Goal: Information Seeking & Learning: Learn about a topic

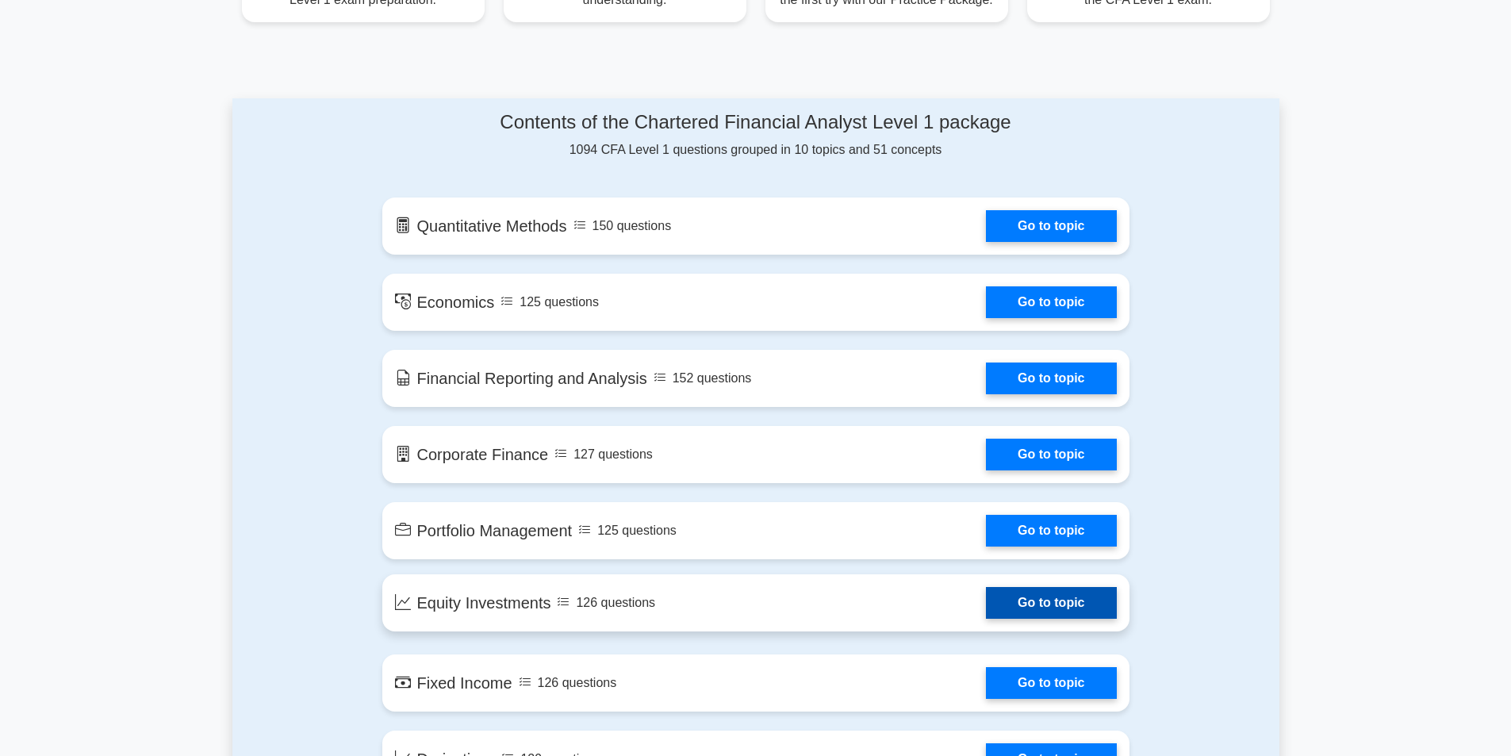
scroll to position [1057, 0]
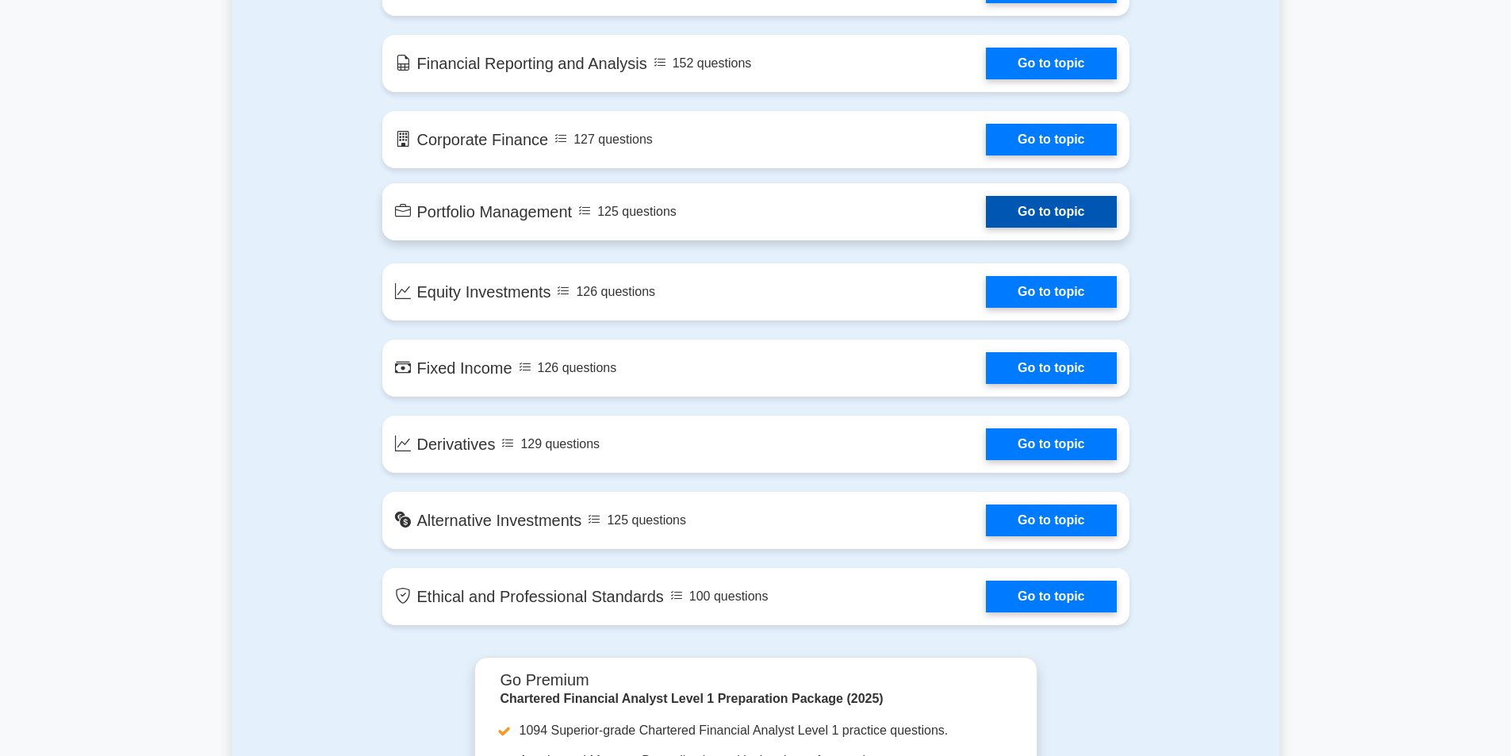
click at [986, 205] on link "Go to topic" at bounding box center [1051, 212] width 130 height 32
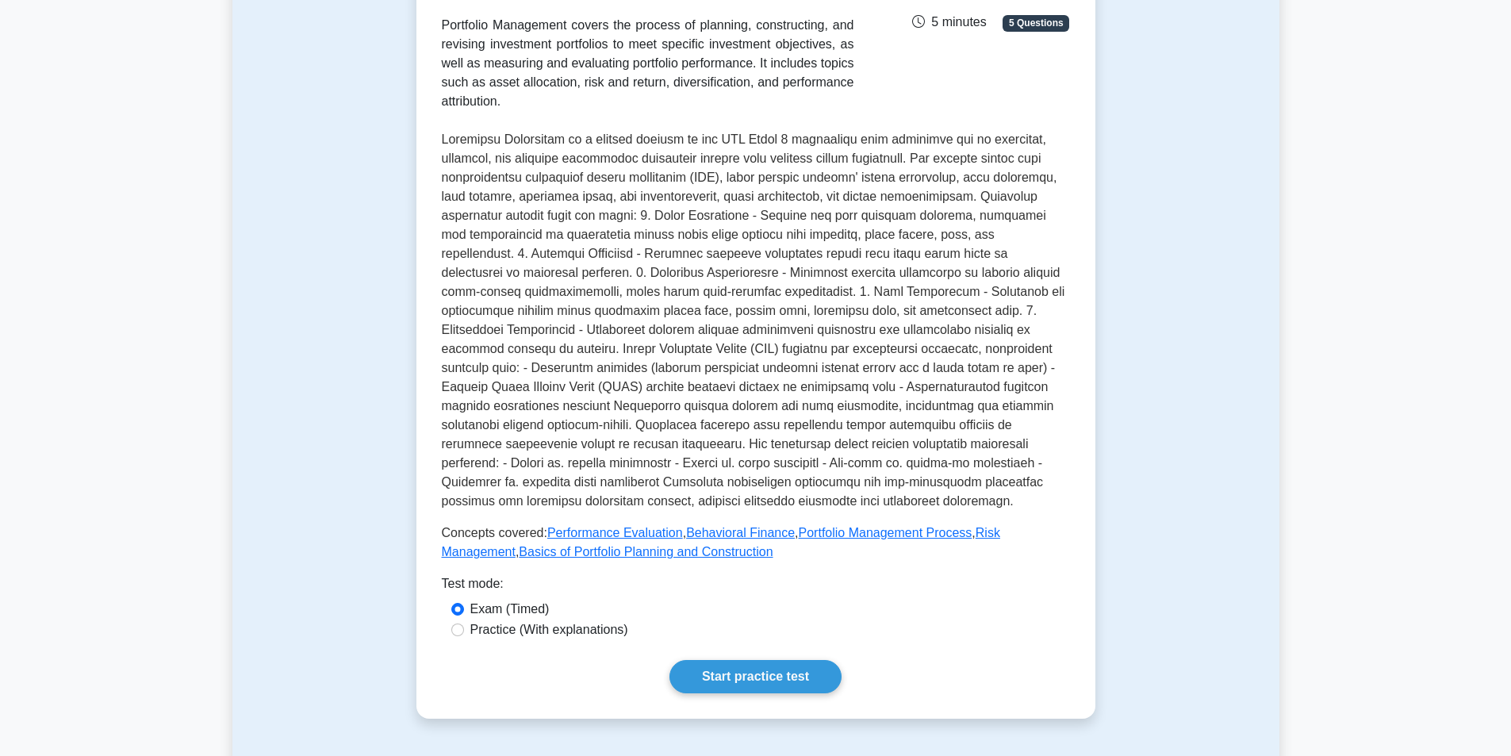
scroll to position [476, 0]
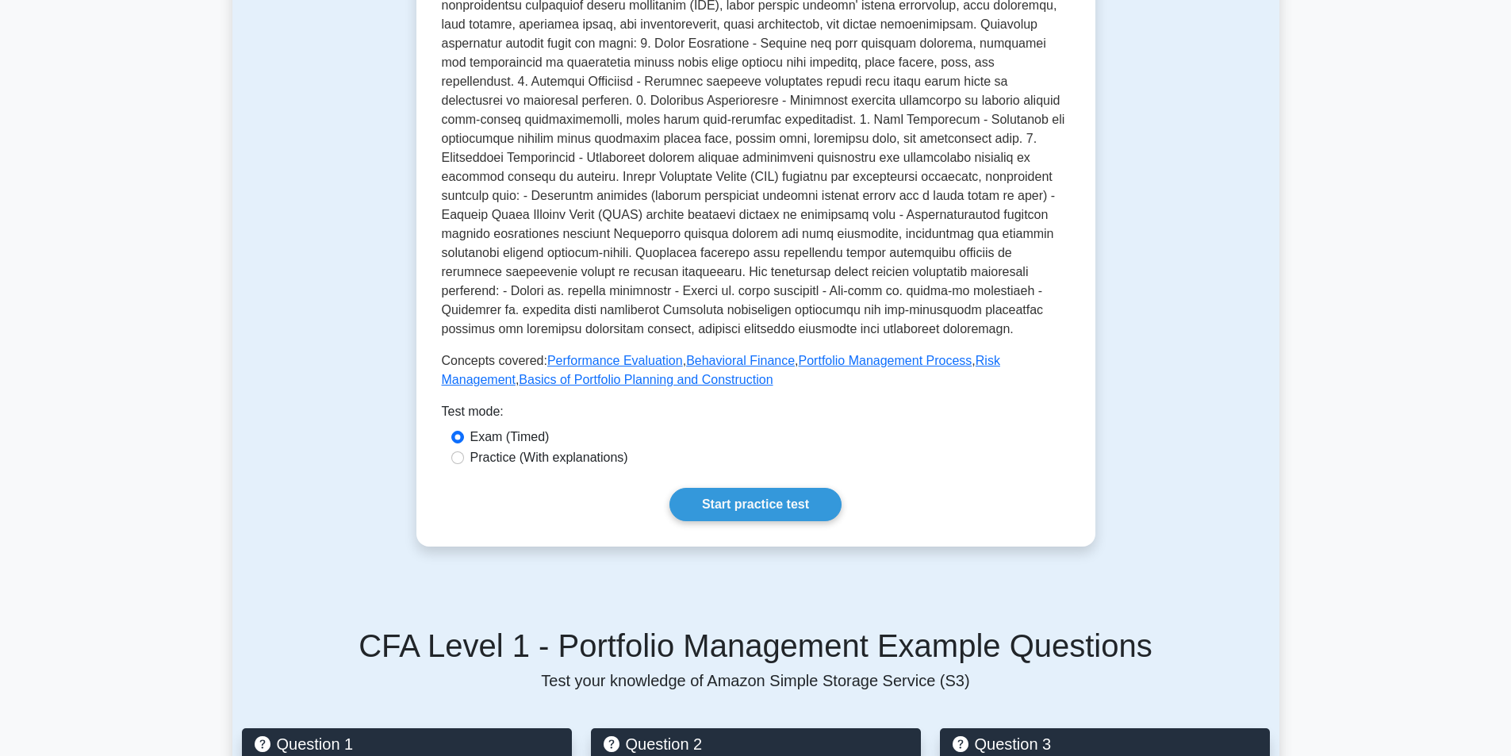
click at [562, 448] on label "Practice (With explanations)" at bounding box center [549, 457] width 158 height 19
click at [464, 451] on input "Practice (With explanations)" at bounding box center [457, 457] width 13 height 13
radio input "true"
click at [527, 427] on label "Exam (Timed)" at bounding box center [509, 436] width 79 height 19
click at [464, 431] on input "Exam (Timed)" at bounding box center [457, 437] width 13 height 13
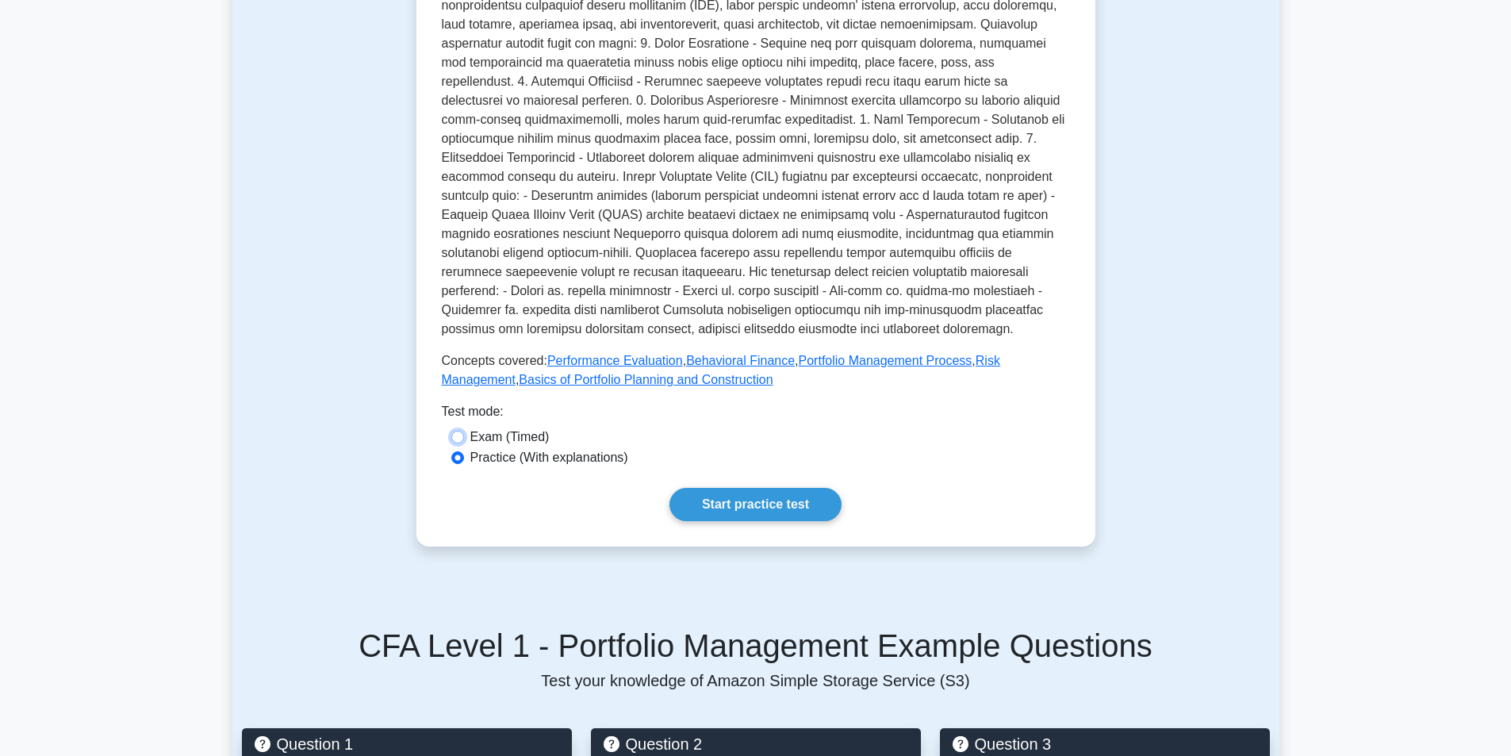
radio input "true"
click at [529, 448] on label "Practice (With explanations)" at bounding box center [549, 457] width 158 height 19
click at [464, 451] on input "Practice (With explanations)" at bounding box center [457, 457] width 13 height 13
radio input "true"
click at [741, 500] on link "Start practice test" at bounding box center [755, 504] width 172 height 33
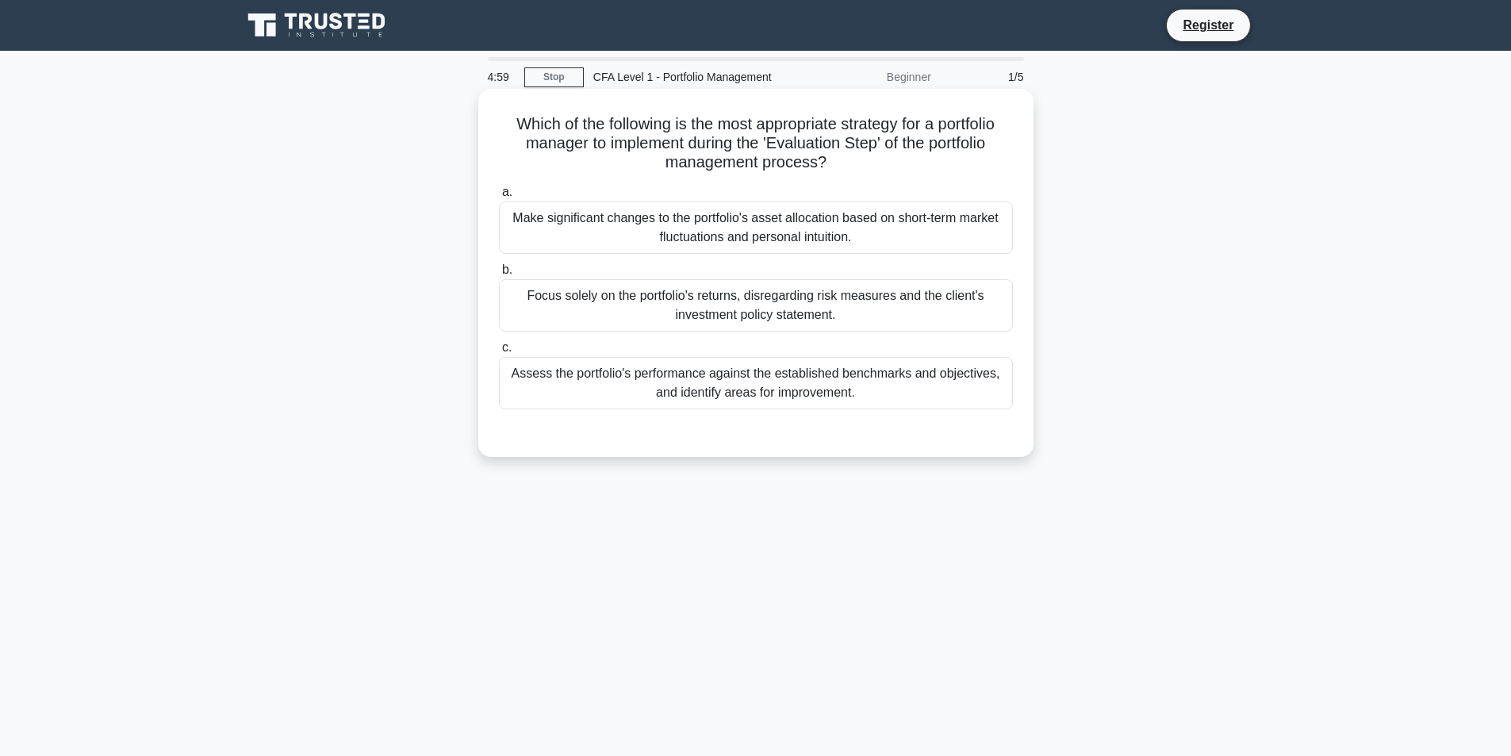
click at [661, 222] on div "Make significant changes to the portfolio's asset allocation based on short-ter…" at bounding box center [756, 227] width 514 height 52
click at [499, 197] on input "a. Make significant changes to the portfolio's asset allocation based on short-…" at bounding box center [499, 192] width 0 height 10
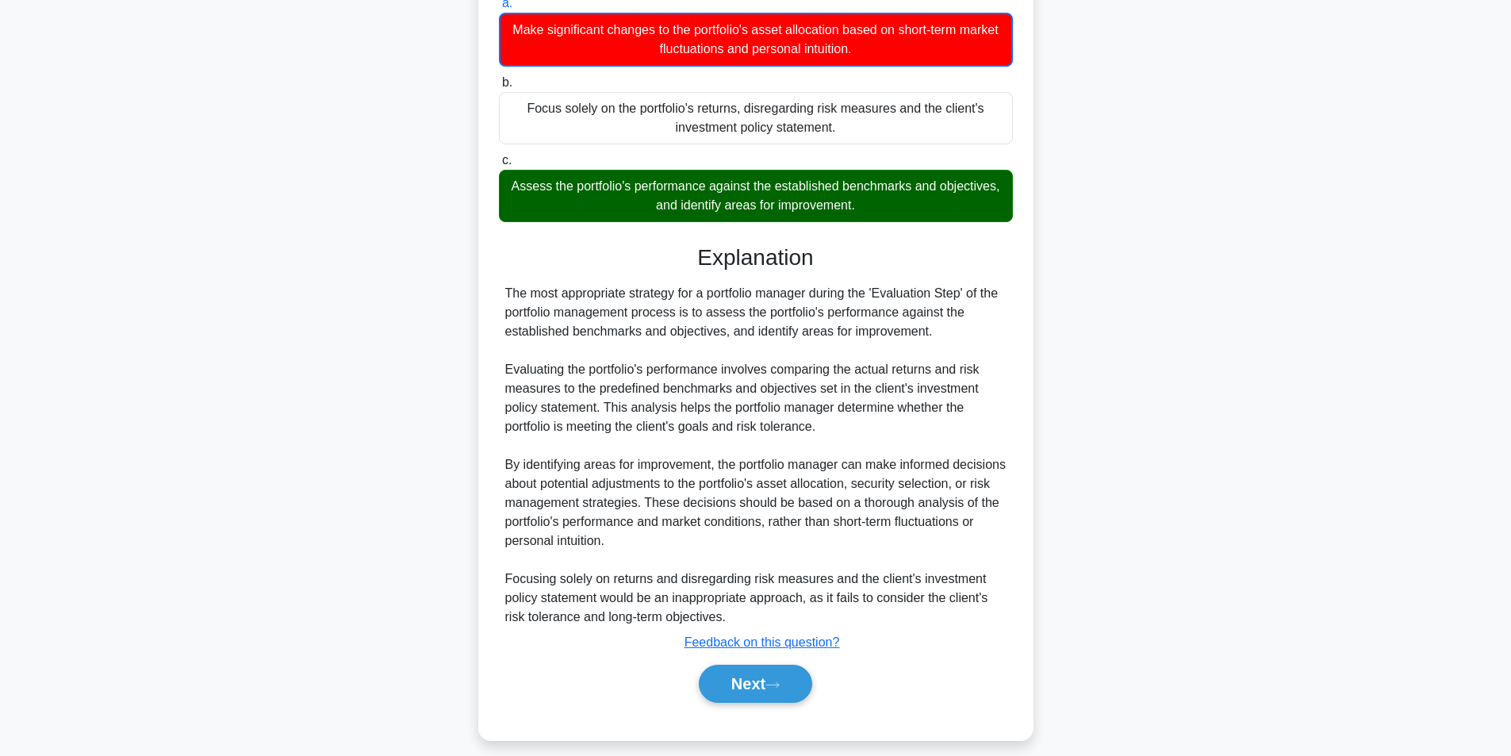
scroll to position [204, 0]
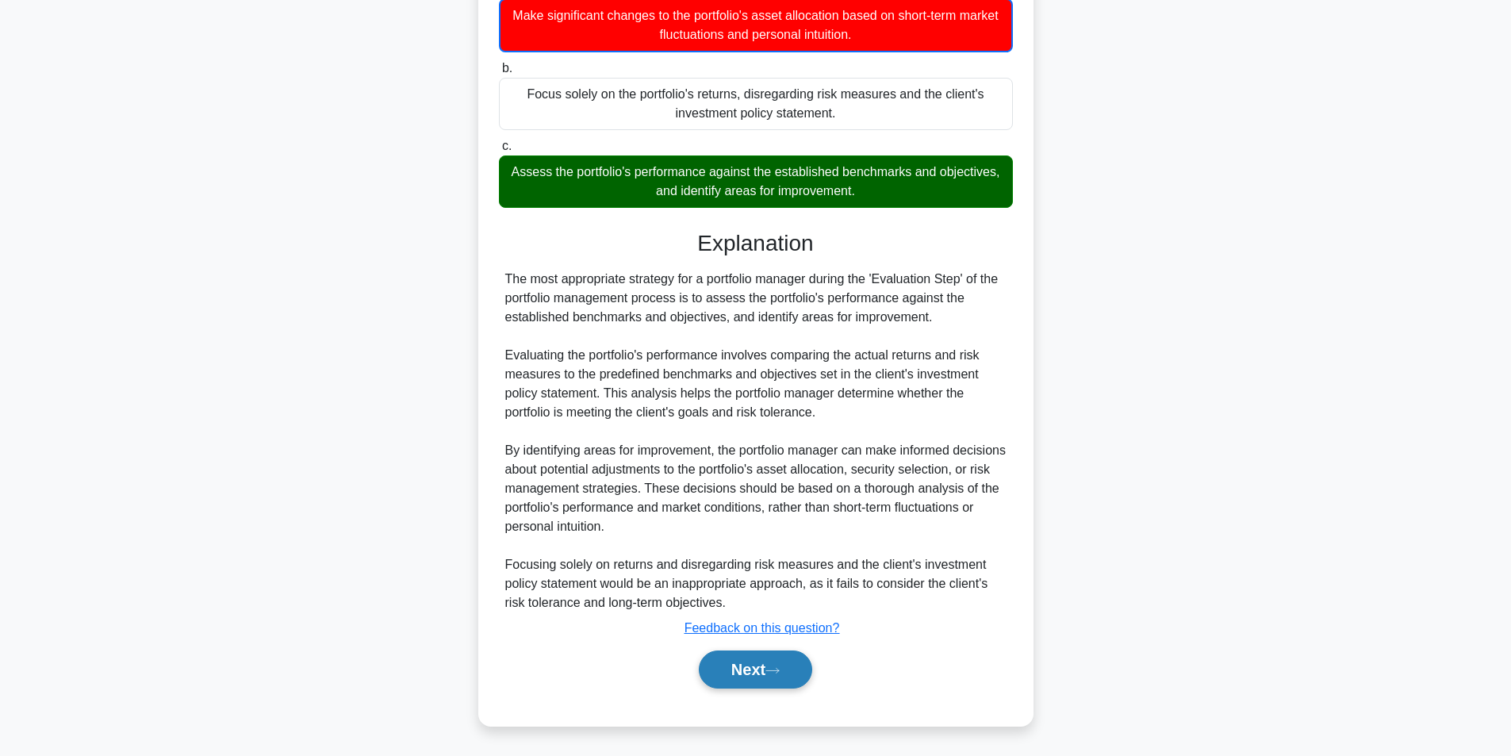
click at [753, 663] on button "Next" at bounding box center [755, 669] width 113 height 38
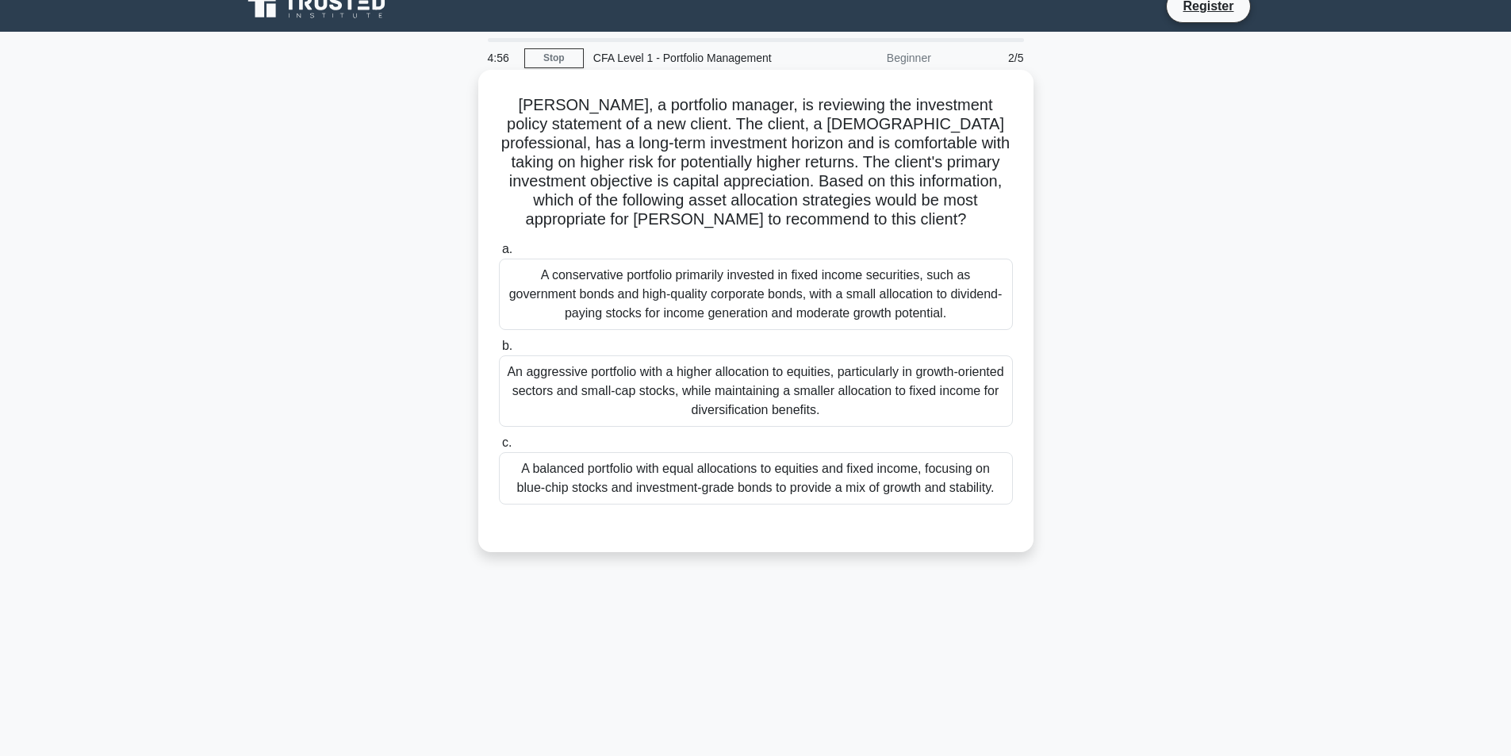
scroll to position [0, 0]
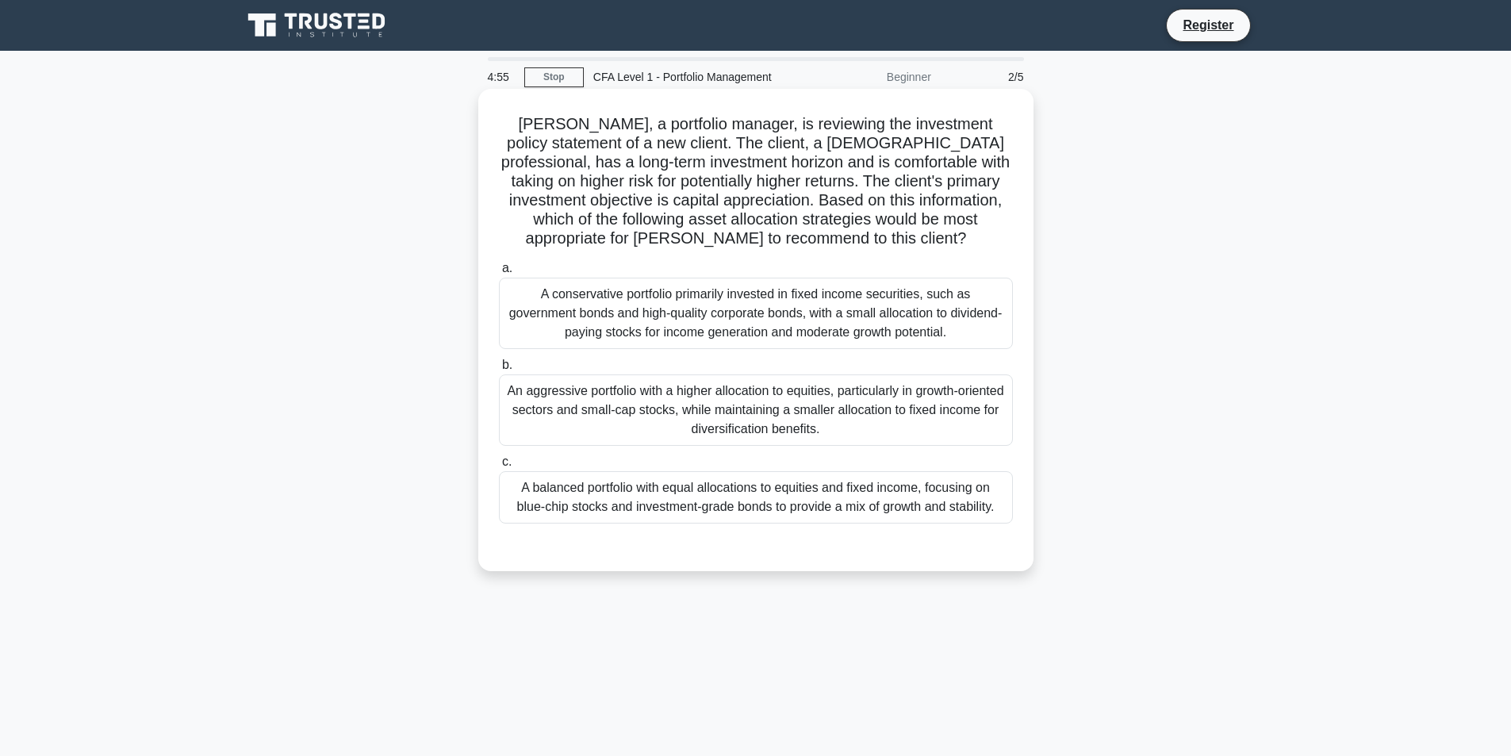
click at [733, 484] on div "A balanced portfolio with equal allocations to equities and fixed income, focus…" at bounding box center [756, 497] width 514 height 52
click at [499, 467] on input "c. A balanced portfolio with equal allocations to equities and fixed income, fo…" at bounding box center [499, 462] width 0 height 10
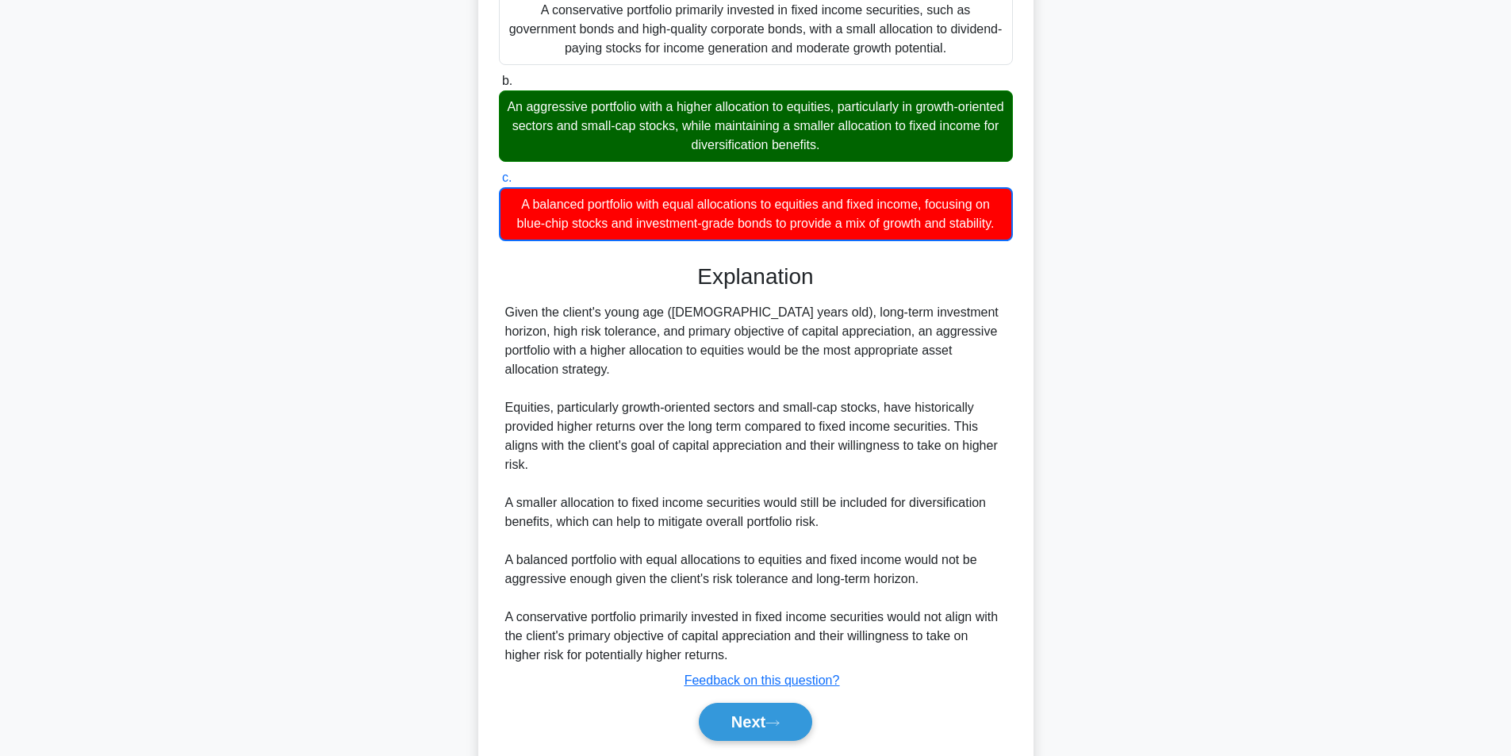
scroll to position [318, 0]
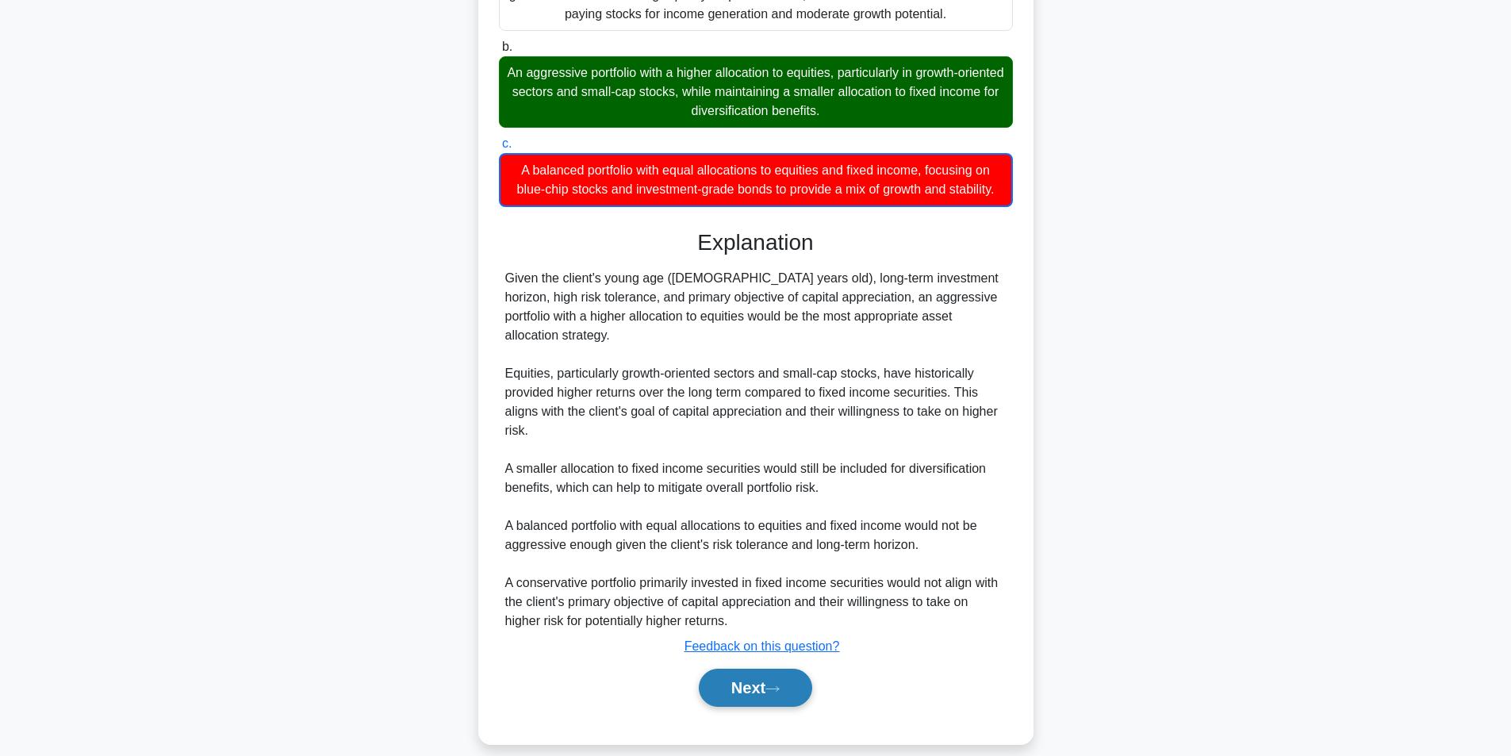
click at [740, 668] on button "Next" at bounding box center [755, 687] width 113 height 38
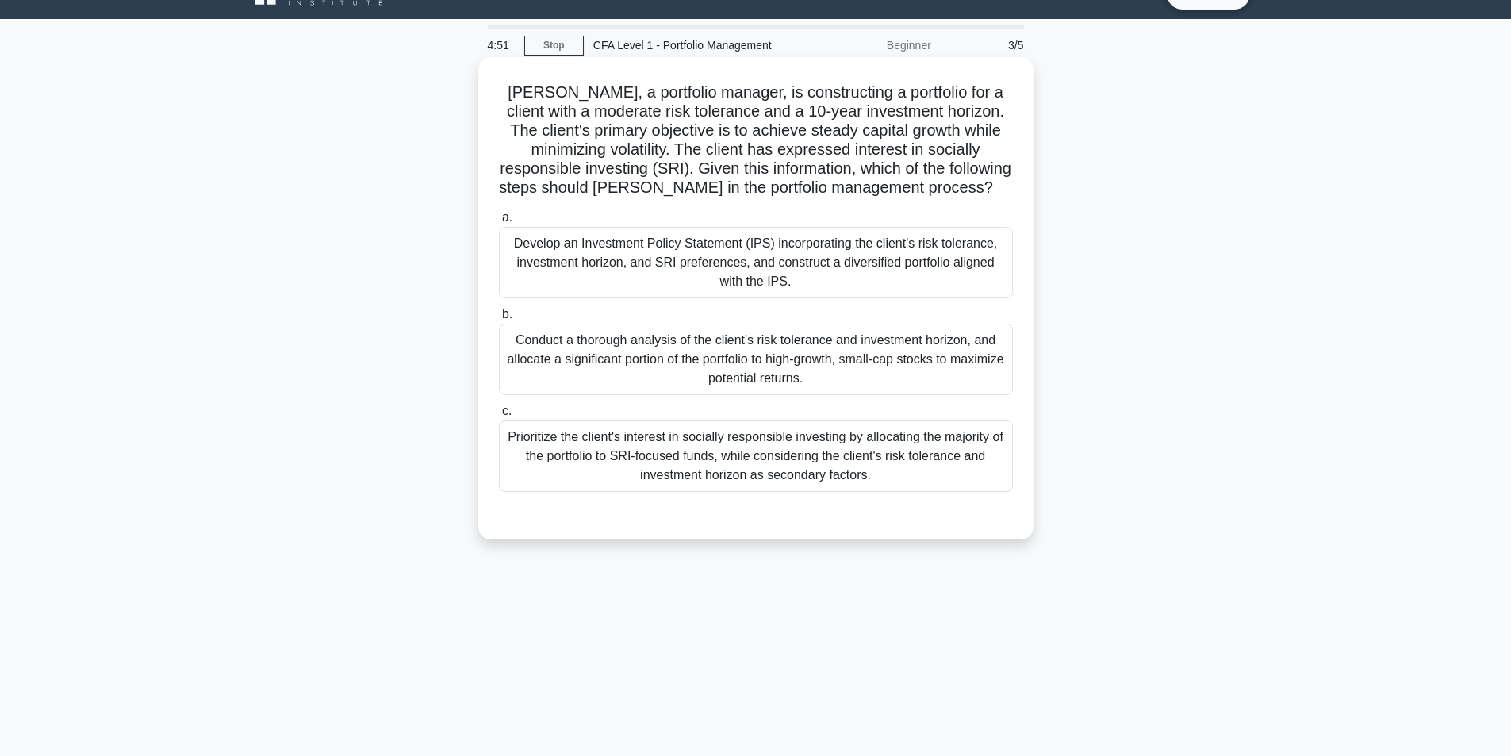
scroll to position [21, 0]
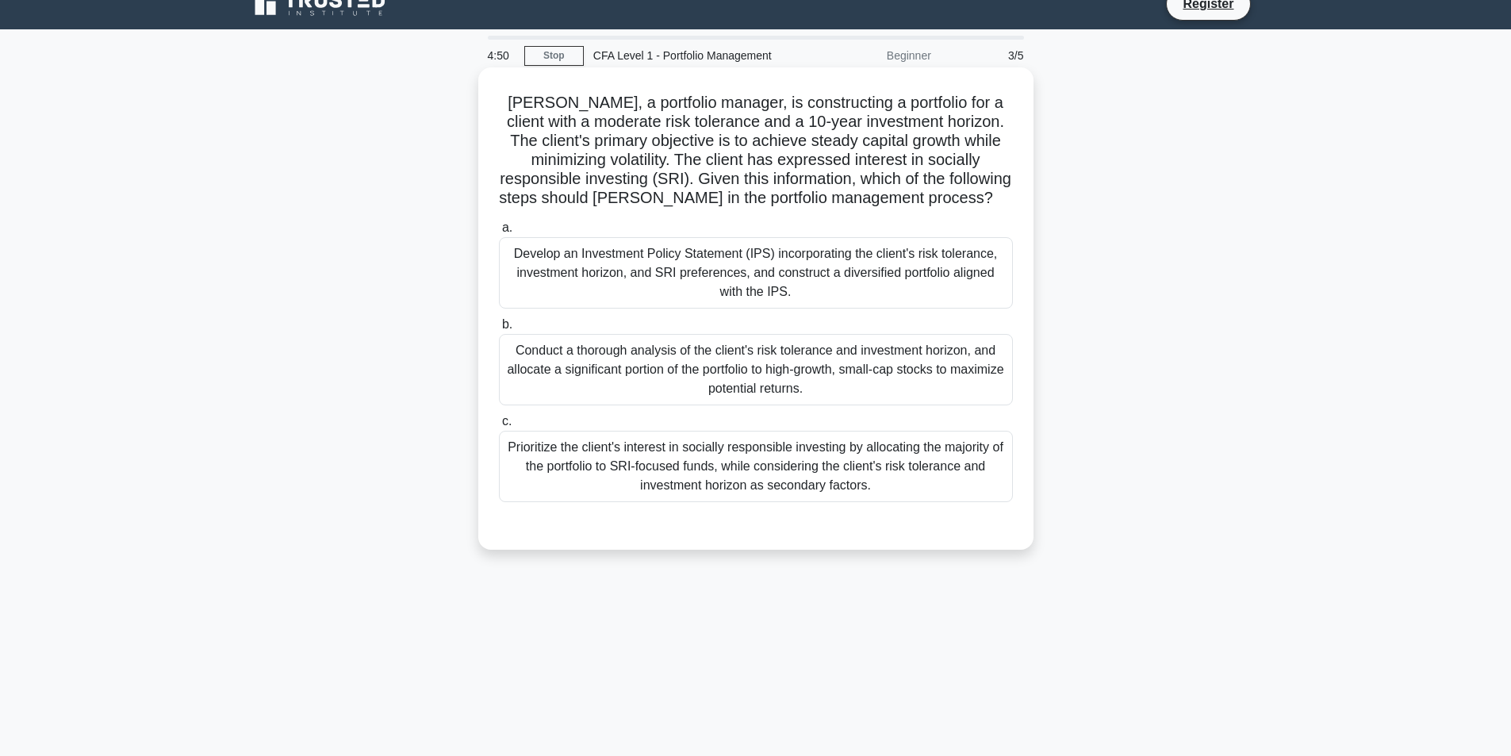
click at [748, 369] on div "Conduct a thorough analysis of the client's risk tolerance and investment horiz…" at bounding box center [756, 369] width 514 height 71
click at [499, 330] on input "b. Conduct a thorough analysis of the client's risk tolerance and investment ho…" at bounding box center [499, 325] width 0 height 10
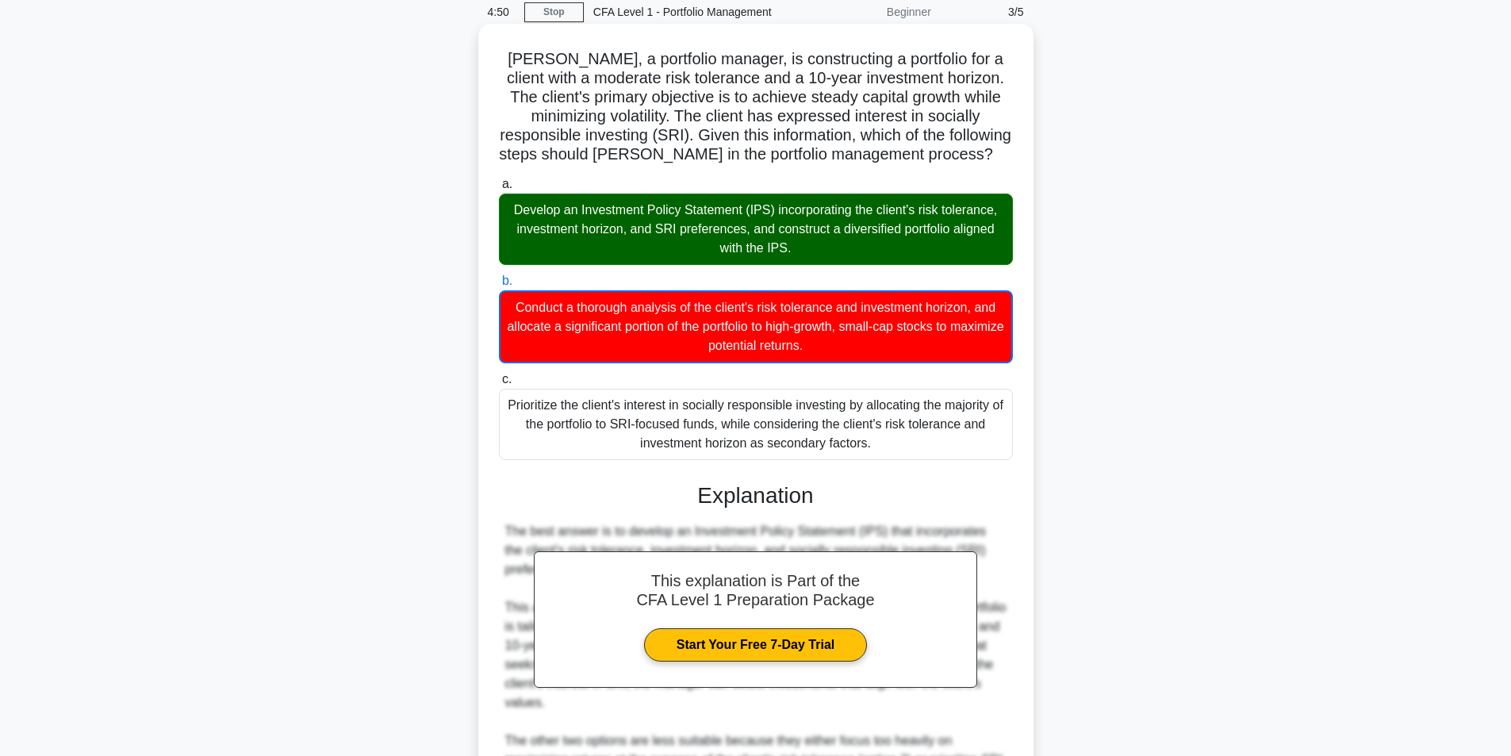
scroll to position [280, 0]
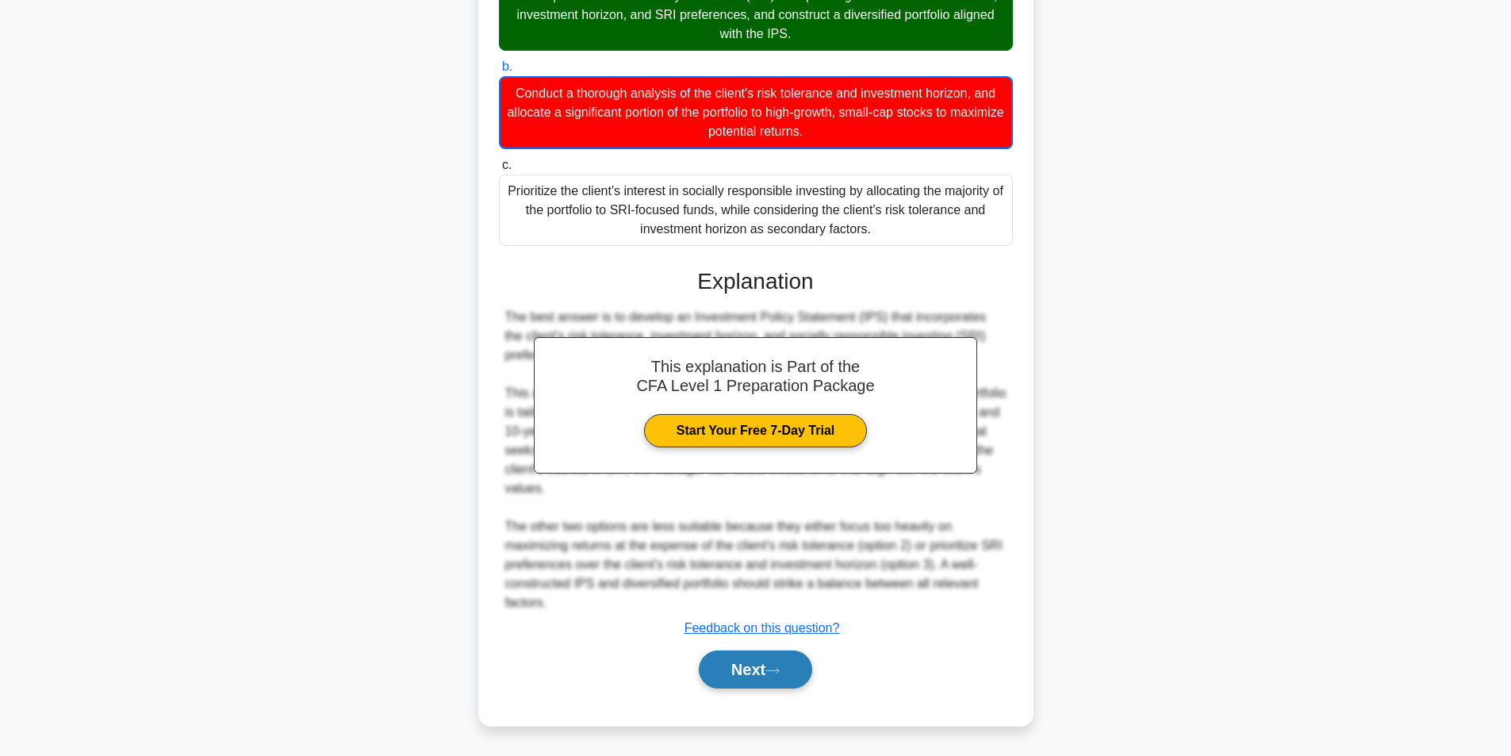
click at [783, 665] on button "Next" at bounding box center [755, 669] width 113 height 38
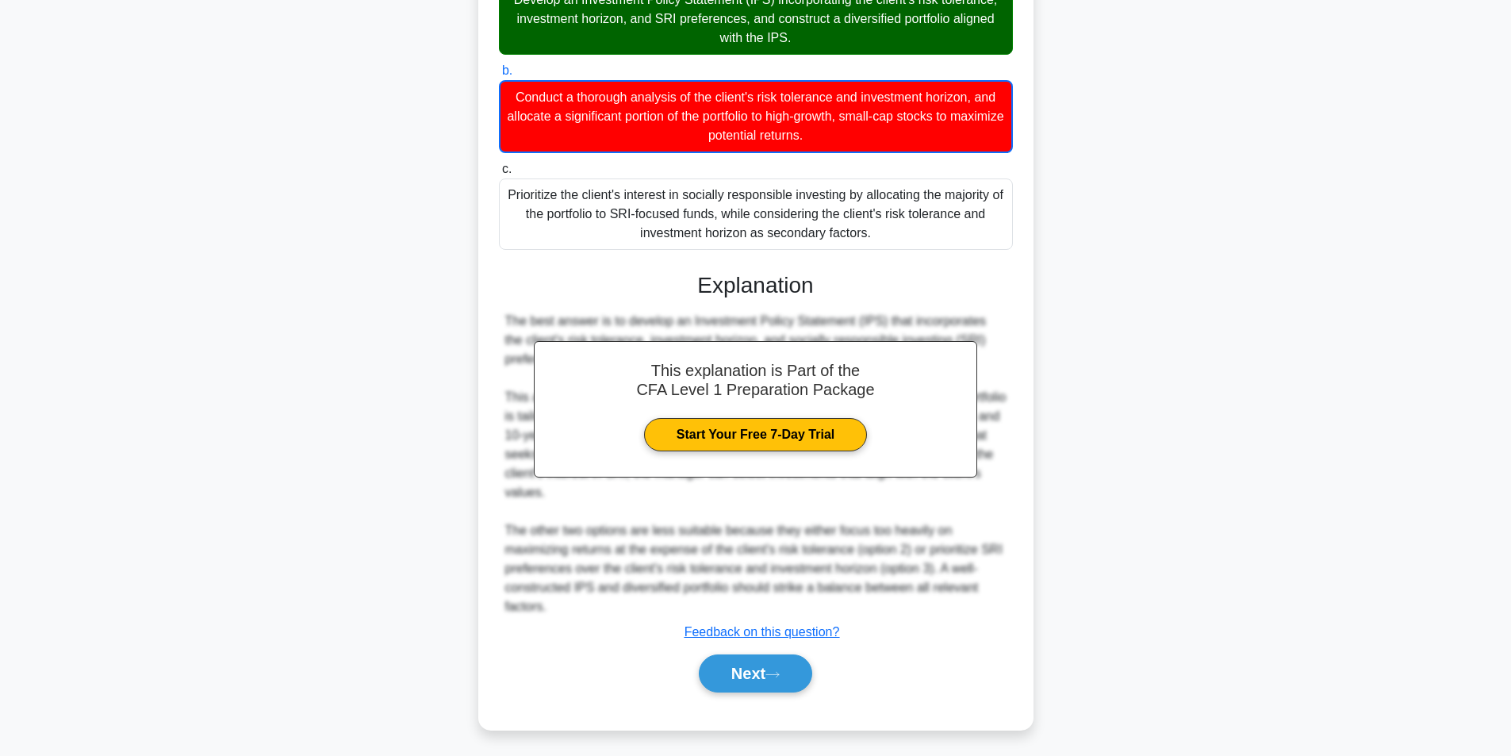
scroll to position [101, 0]
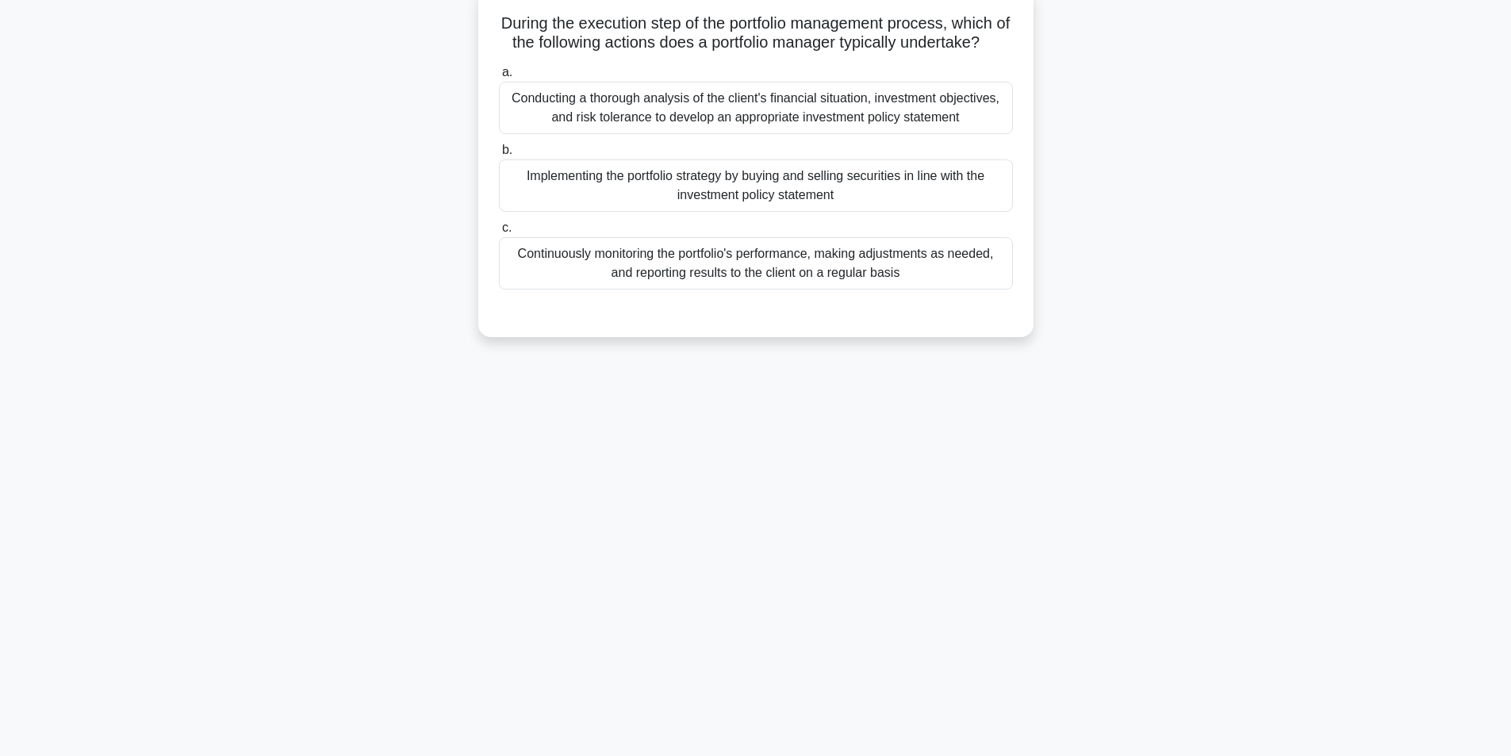
click at [687, 242] on label "c. Continuously monitoring the portfolio's performance, making adjustments as n…" at bounding box center [756, 253] width 514 height 71
click at [499, 233] on input "c. Continuously monitoring the portfolio's performance, making adjustments as n…" at bounding box center [499, 228] width 0 height 10
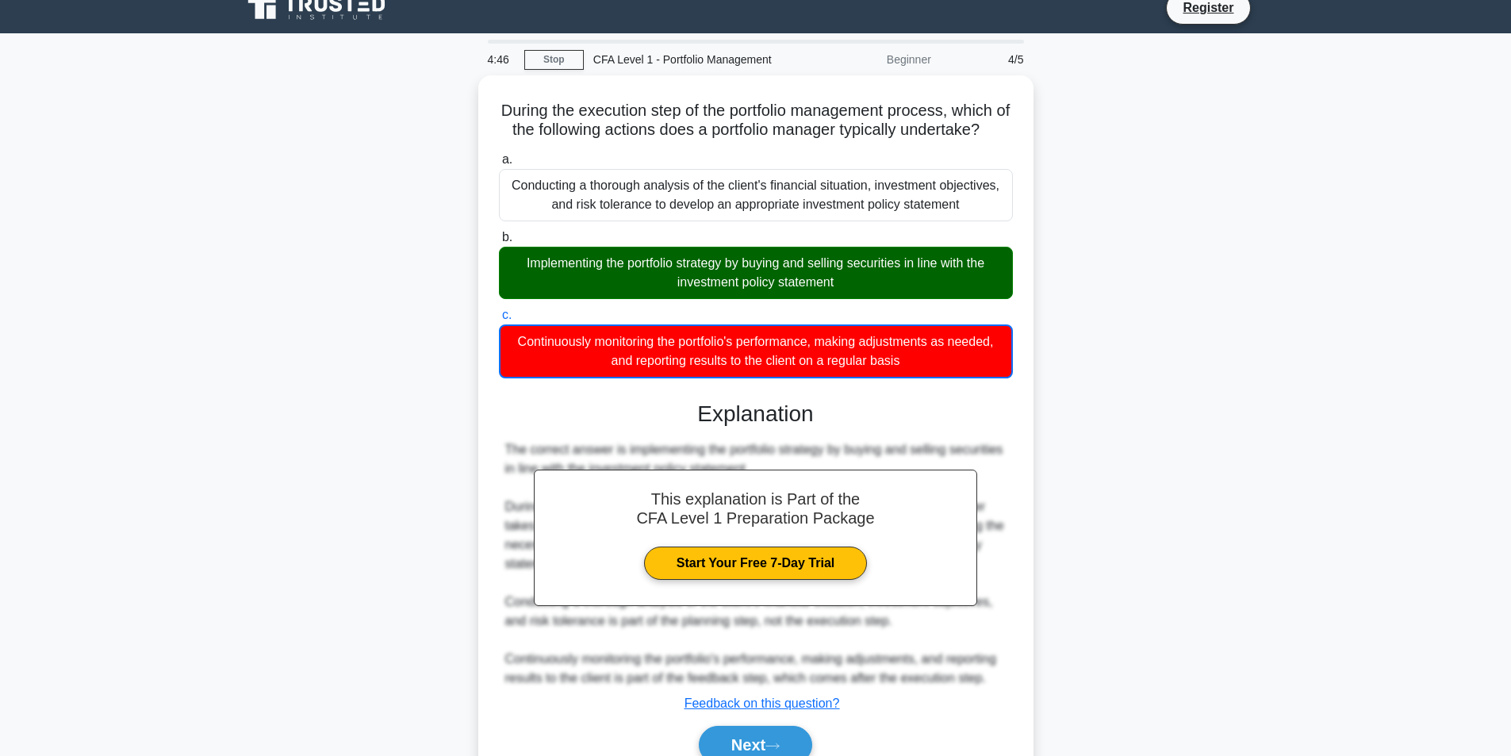
scroll to position [0, 0]
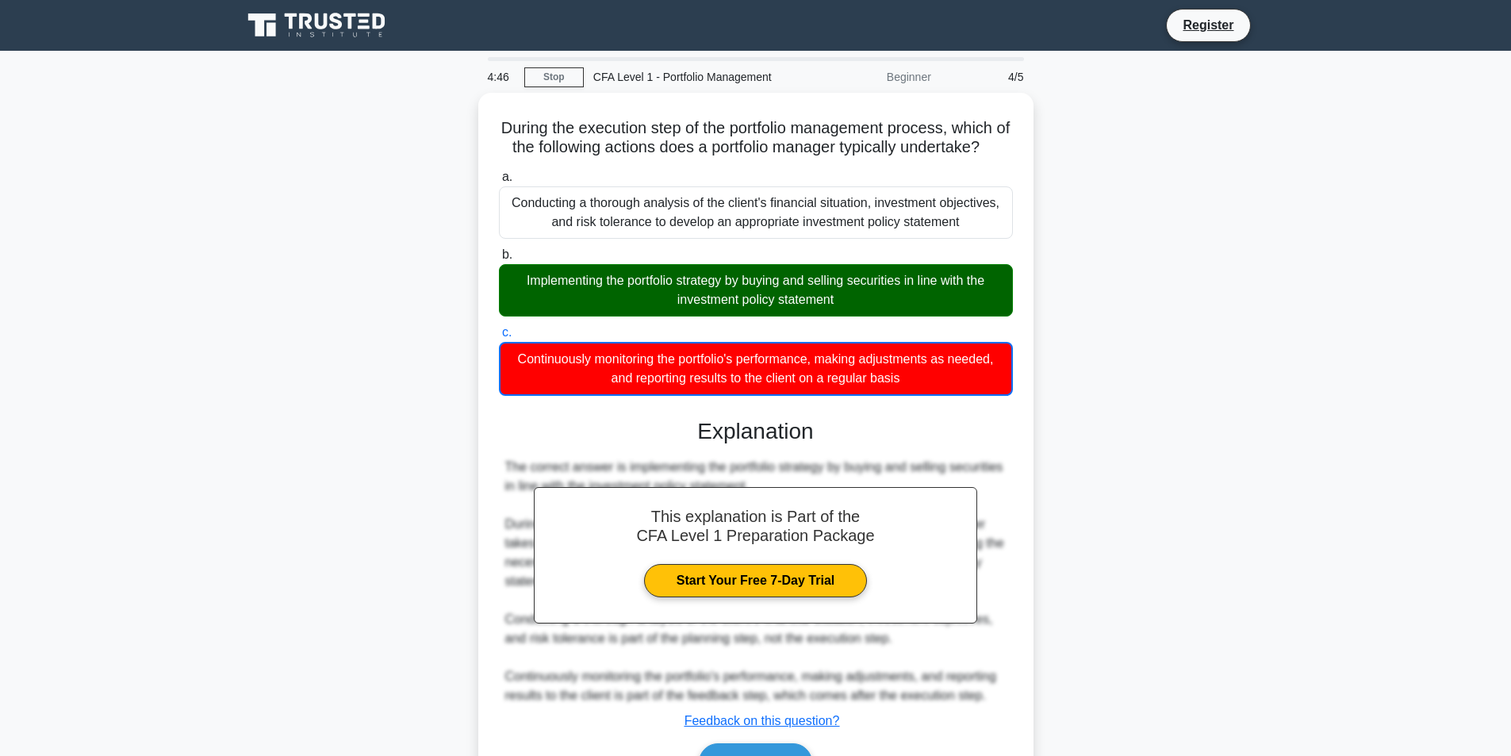
click at [289, 21] on icon at bounding box center [291, 21] width 13 height 16
